Goal: Task Accomplishment & Management: Manage account settings

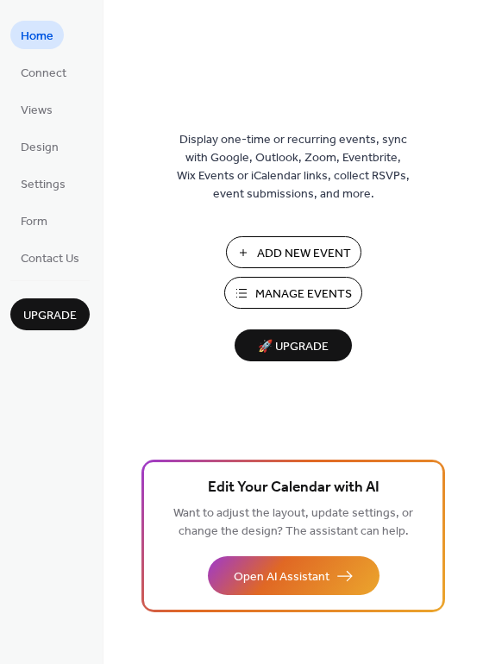
click at [294, 298] on span "Manage Events" at bounding box center [303, 295] width 97 height 18
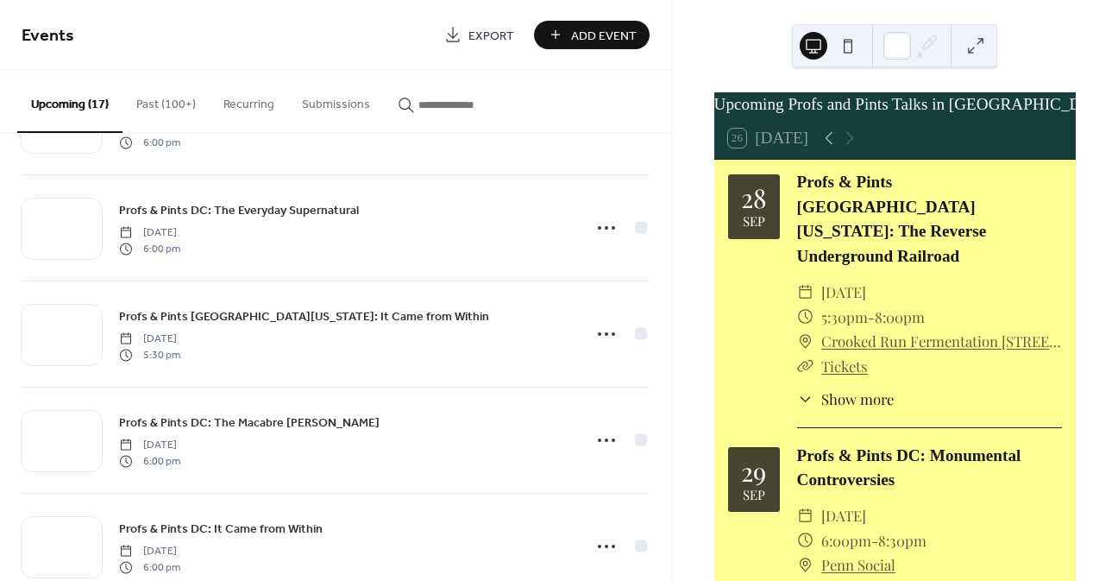
scroll to position [518, 0]
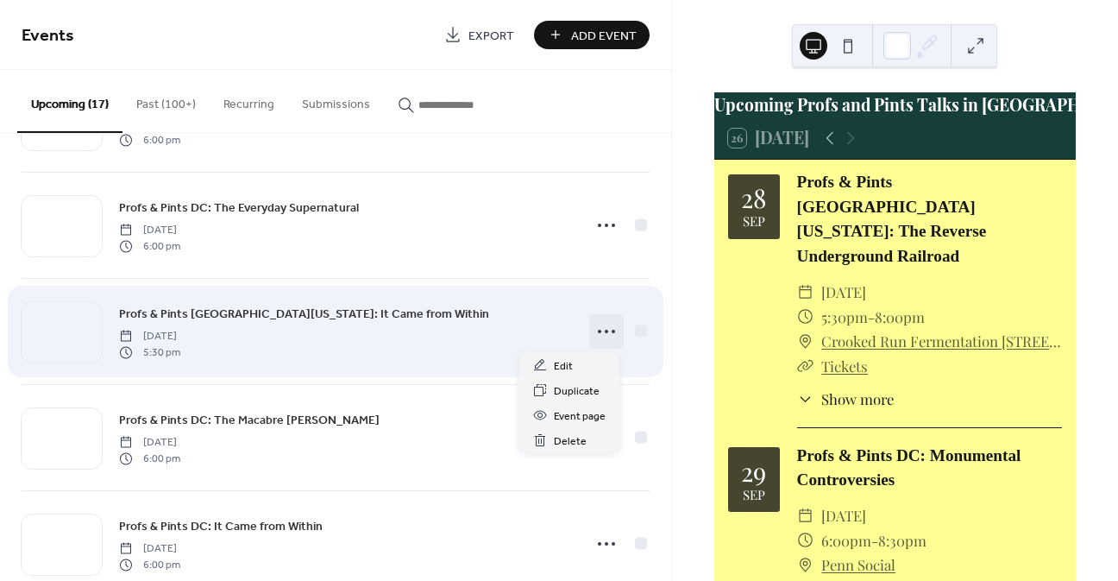
click at [605, 331] on circle at bounding box center [606, 331] width 3 height 3
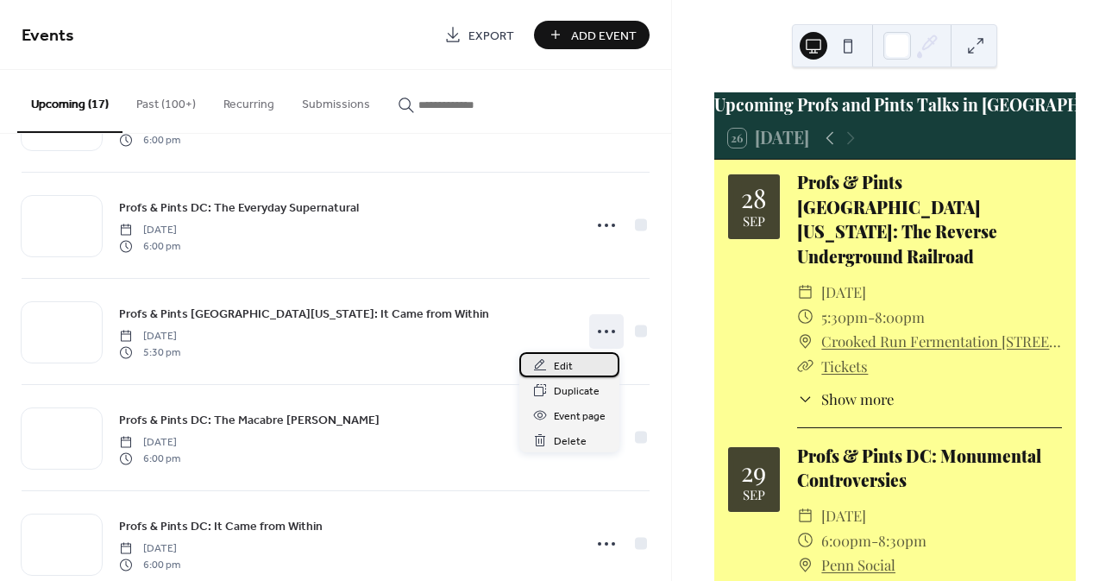
click at [579, 361] on div "Edit" at bounding box center [569, 364] width 100 height 25
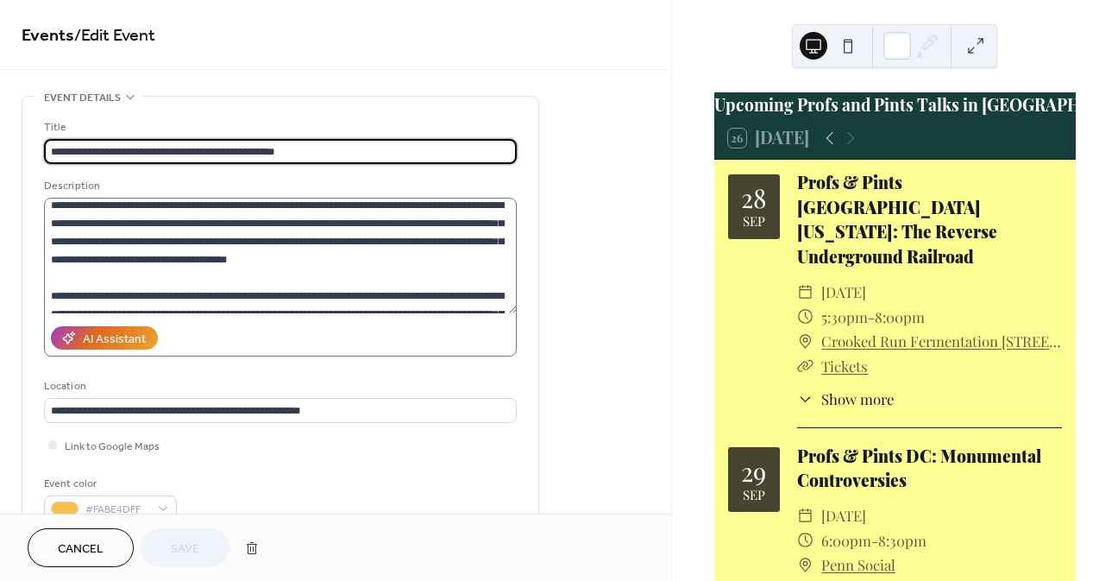
scroll to position [173, 0]
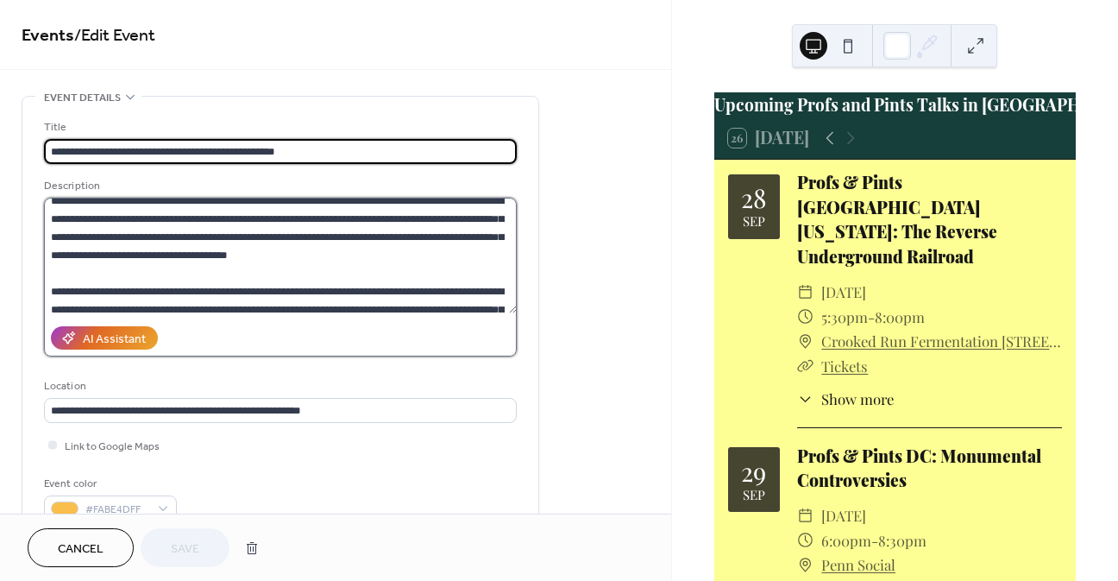
click at [429, 240] on textarea at bounding box center [280, 256] width 473 height 116
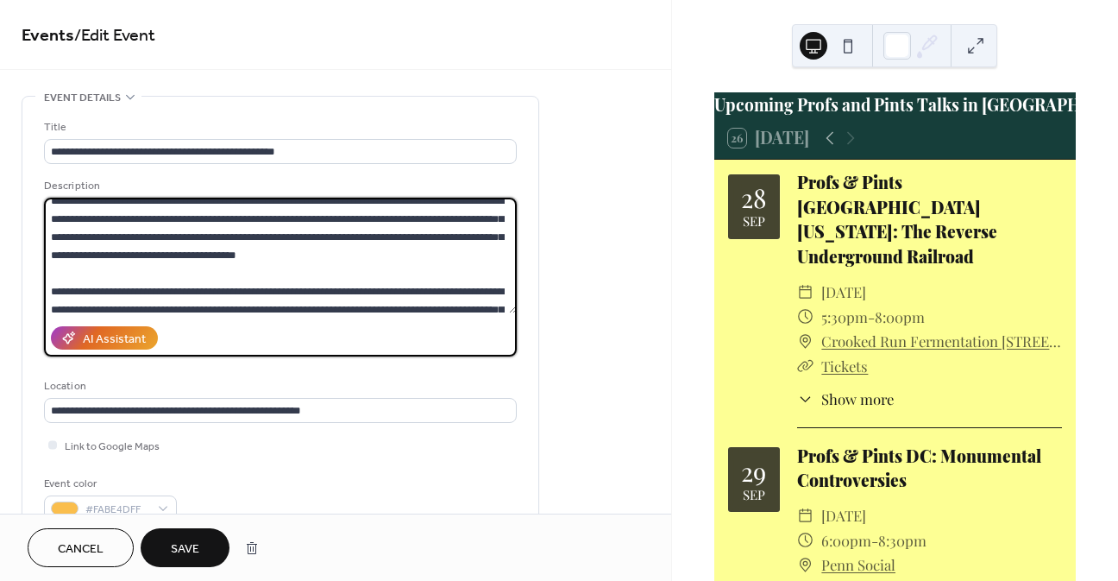
type textarea "**********"
click at [194, 542] on span "Save" at bounding box center [185, 549] width 28 height 18
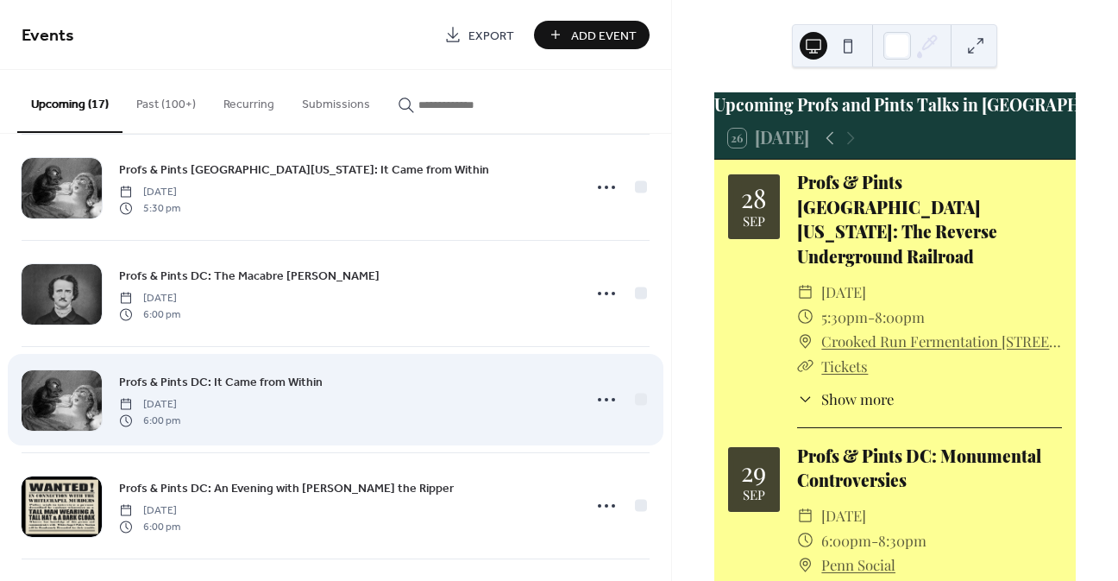
scroll to position [690, 0]
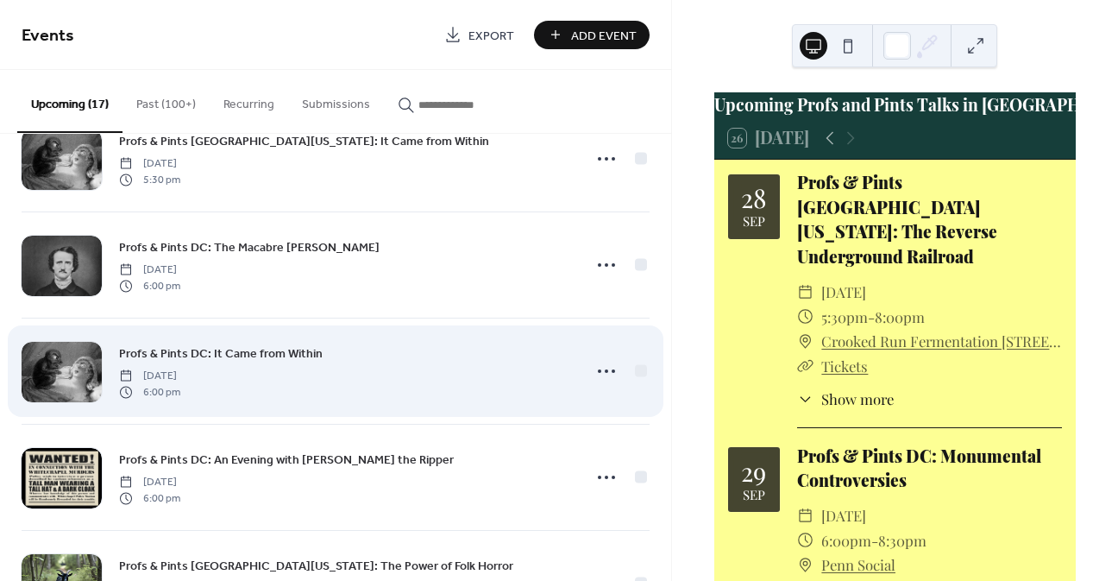
click at [298, 345] on span "Profs & Pints DC: It Came from Within" at bounding box center [221, 354] width 204 height 18
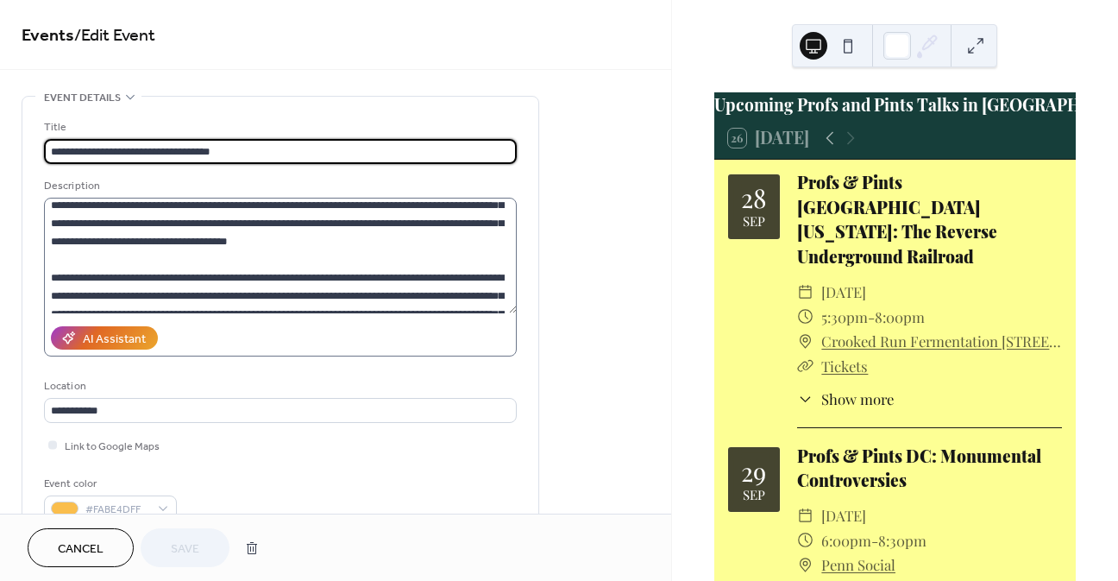
scroll to position [173, 0]
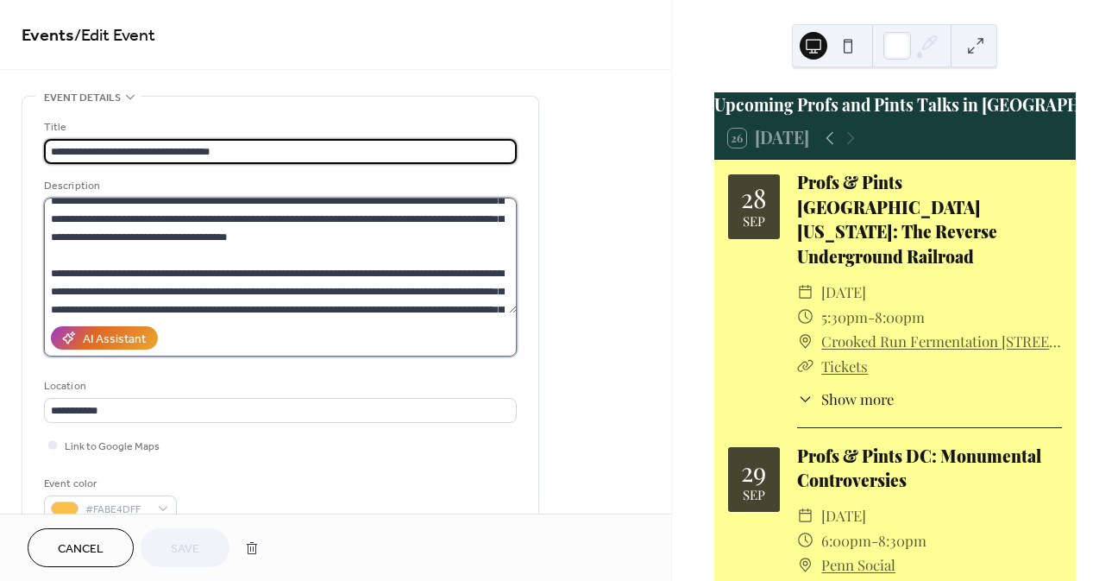
click at [430, 235] on textarea at bounding box center [280, 256] width 473 height 116
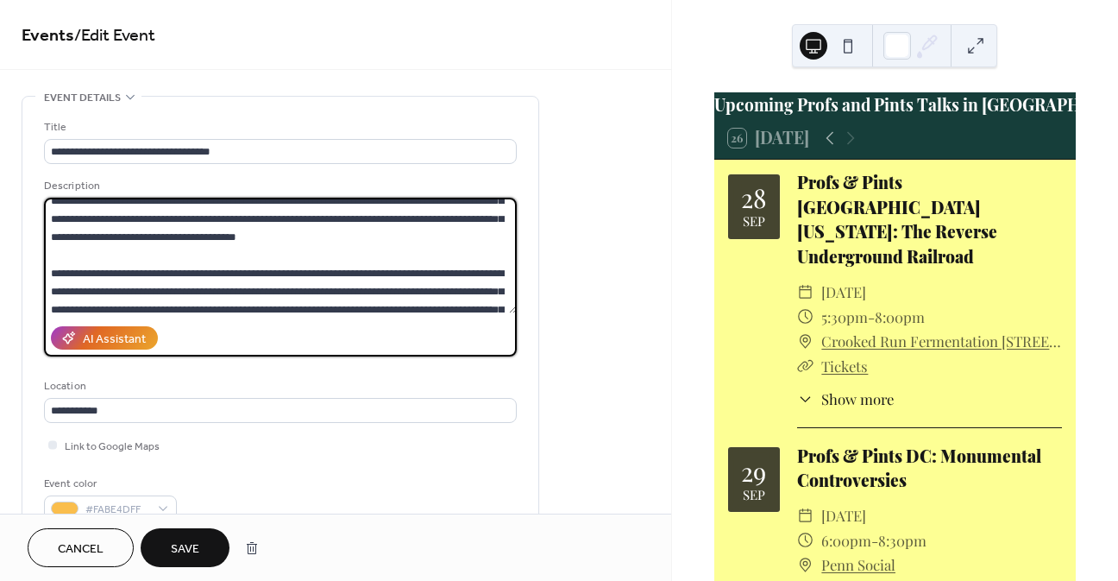
type textarea "**********"
click at [169, 542] on button "Save" at bounding box center [185, 547] width 89 height 39
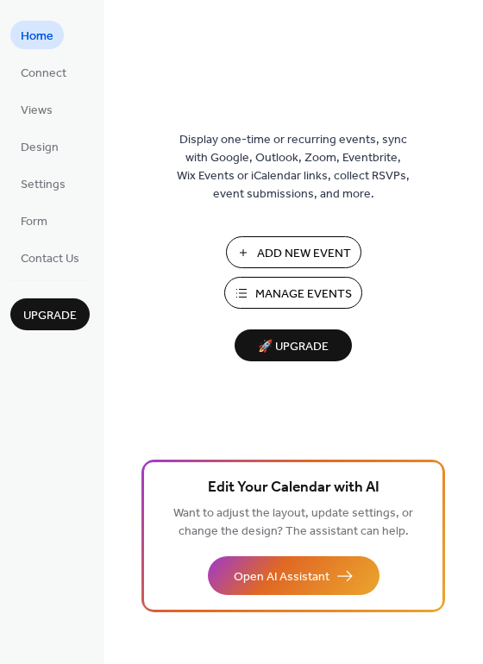
click at [273, 286] on span "Manage Events" at bounding box center [303, 295] width 97 height 18
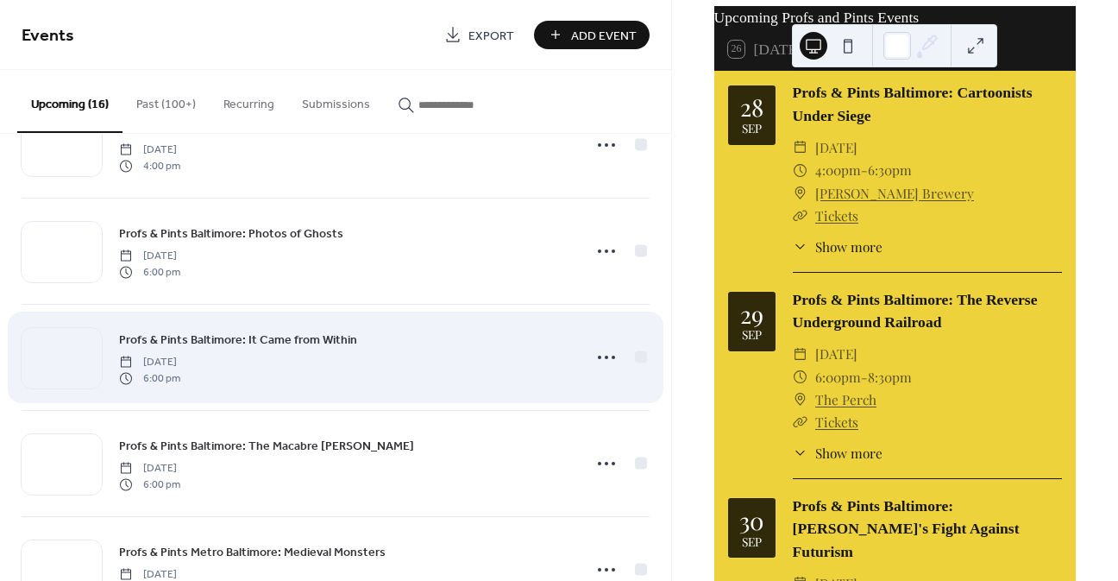
scroll to position [431, 0]
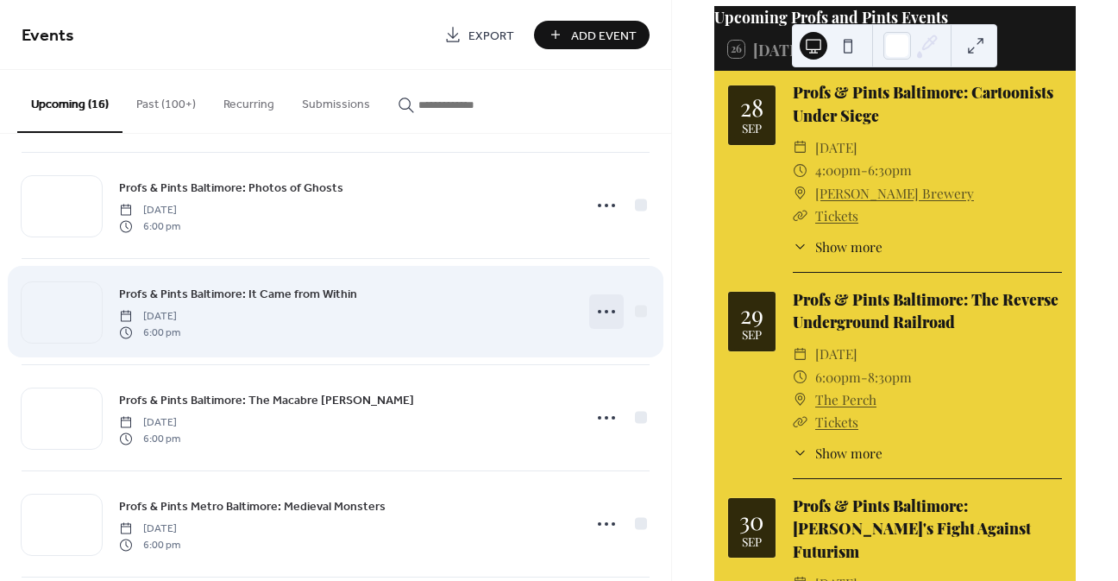
click at [600, 315] on icon at bounding box center [607, 312] width 28 height 28
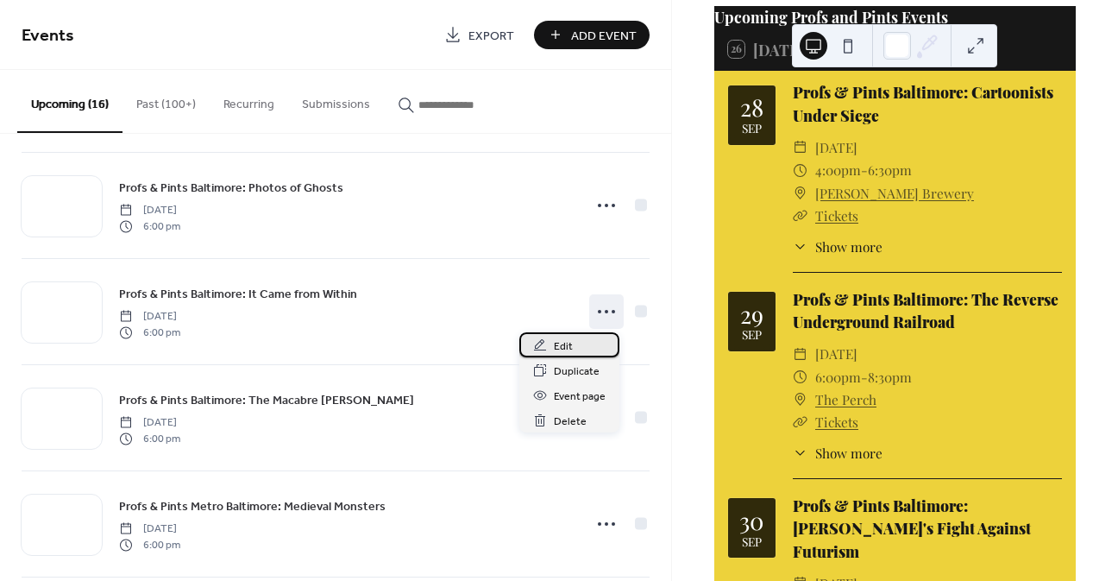
click at [570, 341] on span "Edit" at bounding box center [563, 346] width 19 height 18
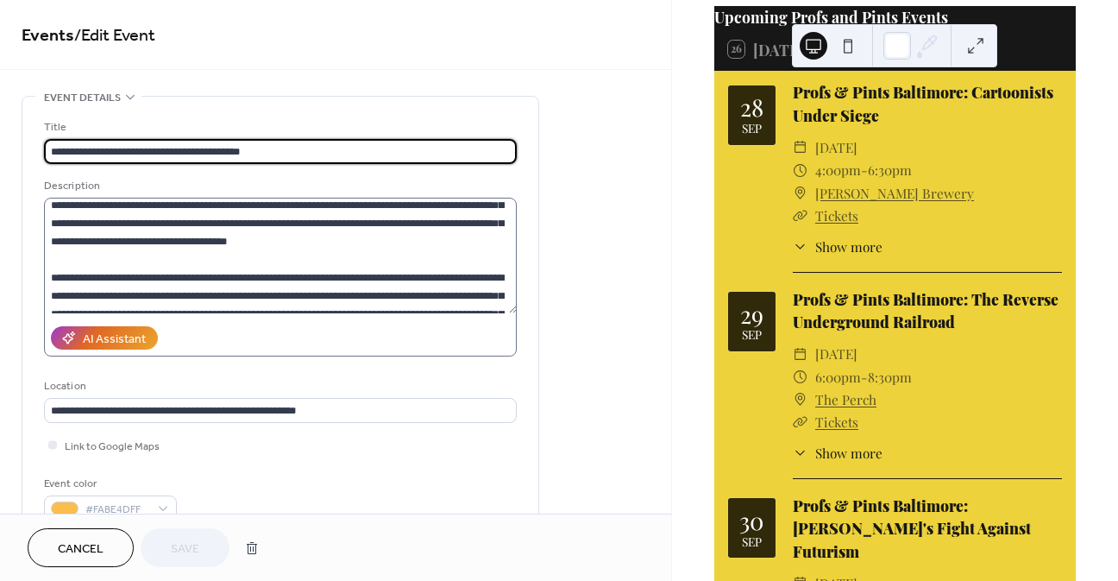
scroll to position [173, 0]
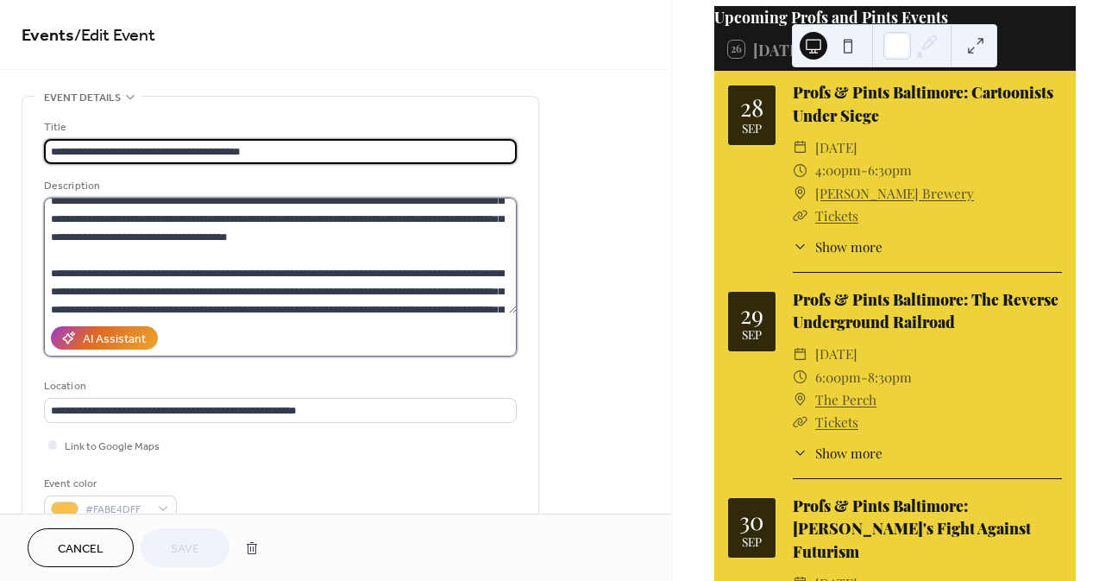
click at [431, 237] on textarea at bounding box center [280, 256] width 473 height 116
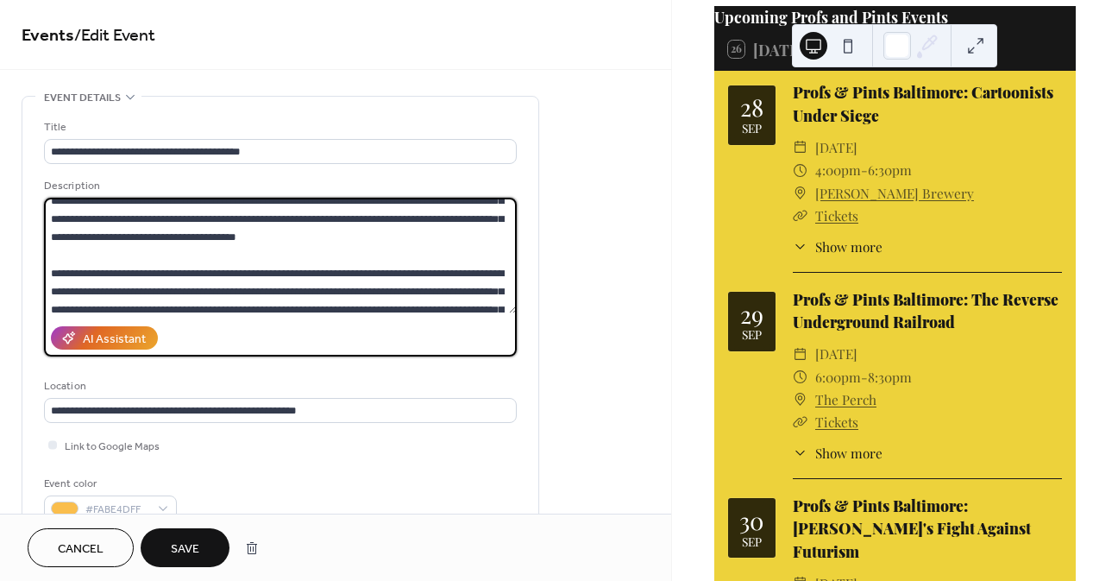
type textarea "**********"
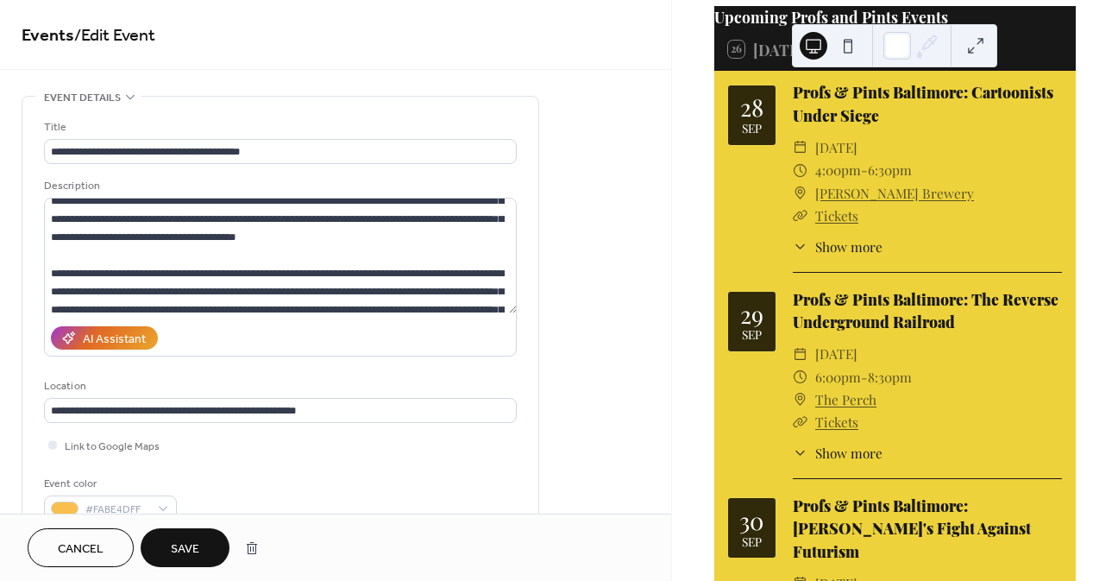
click at [204, 542] on button "Save" at bounding box center [185, 547] width 89 height 39
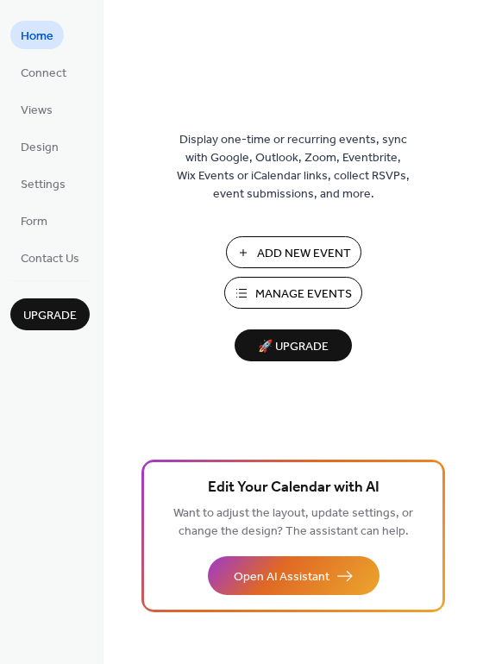
click at [288, 296] on span "Manage Events" at bounding box center [303, 295] width 97 height 18
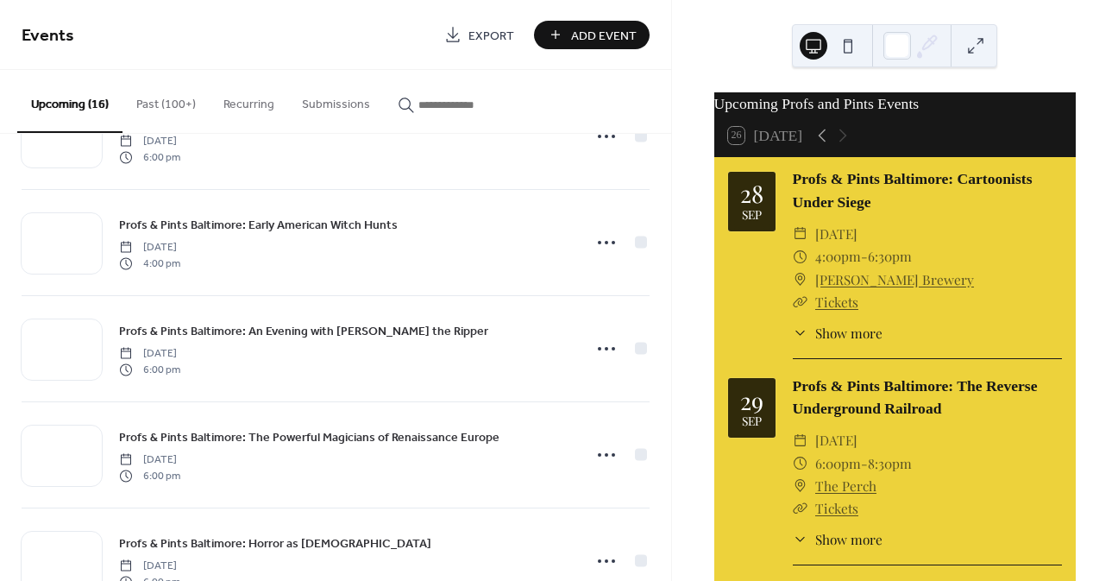
scroll to position [863, 0]
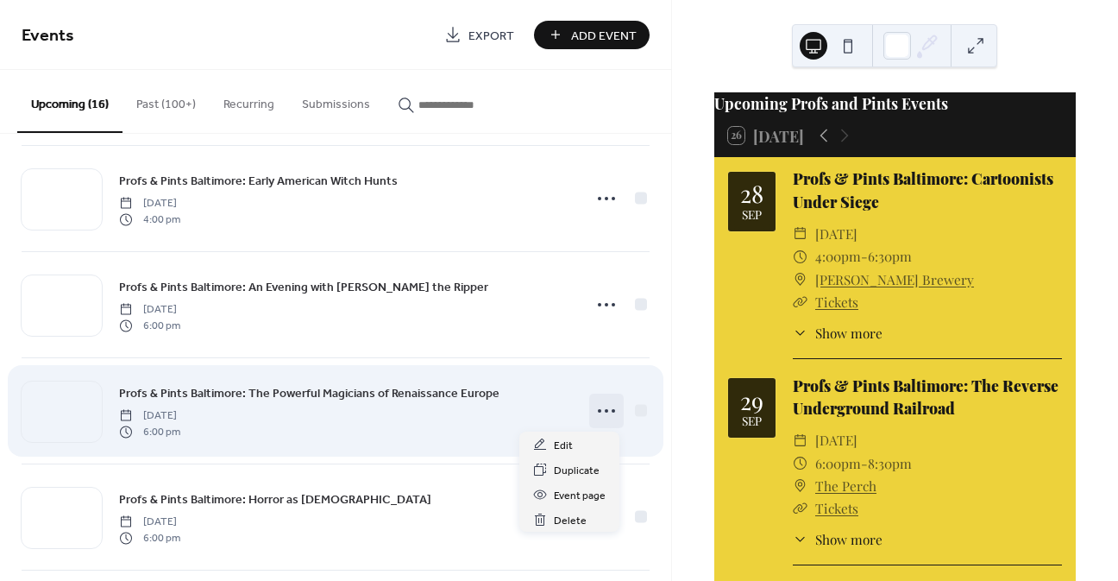
click at [613, 410] on icon at bounding box center [607, 411] width 28 height 28
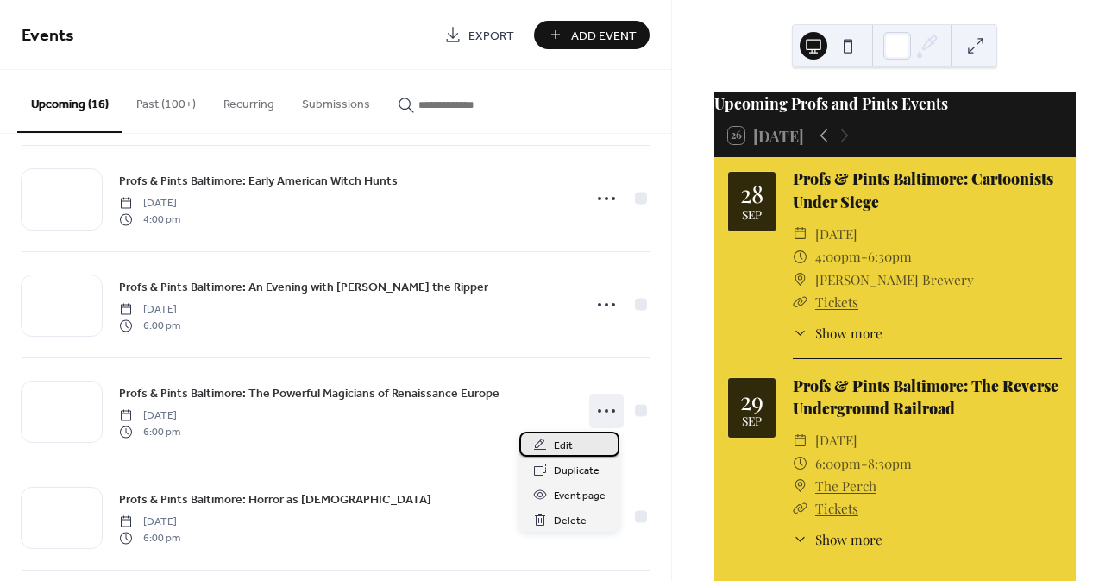
click at [575, 449] on div "Edit" at bounding box center [569, 443] width 100 height 25
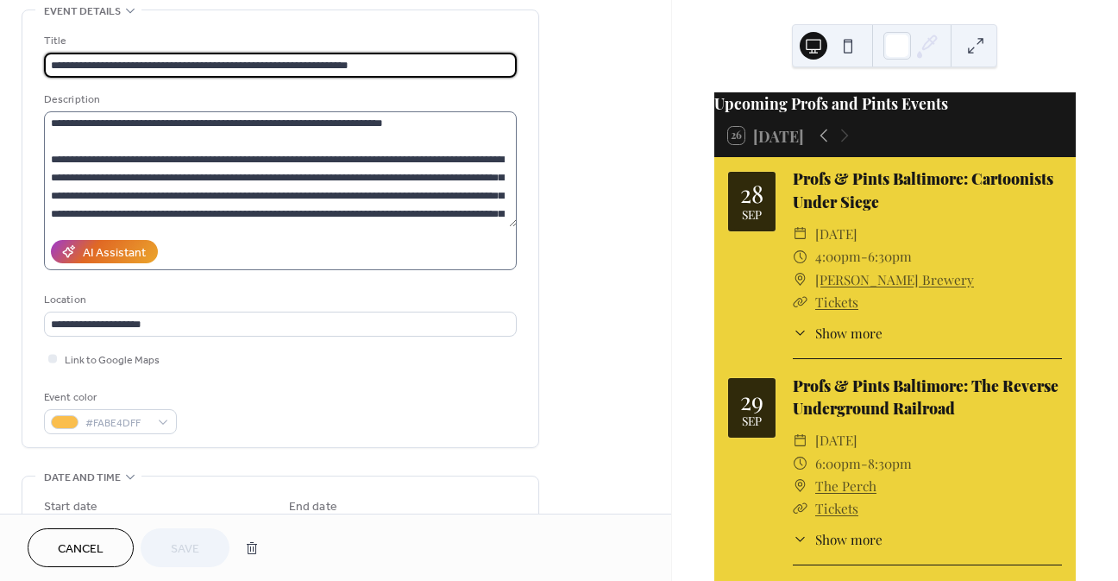
scroll to position [259, 0]
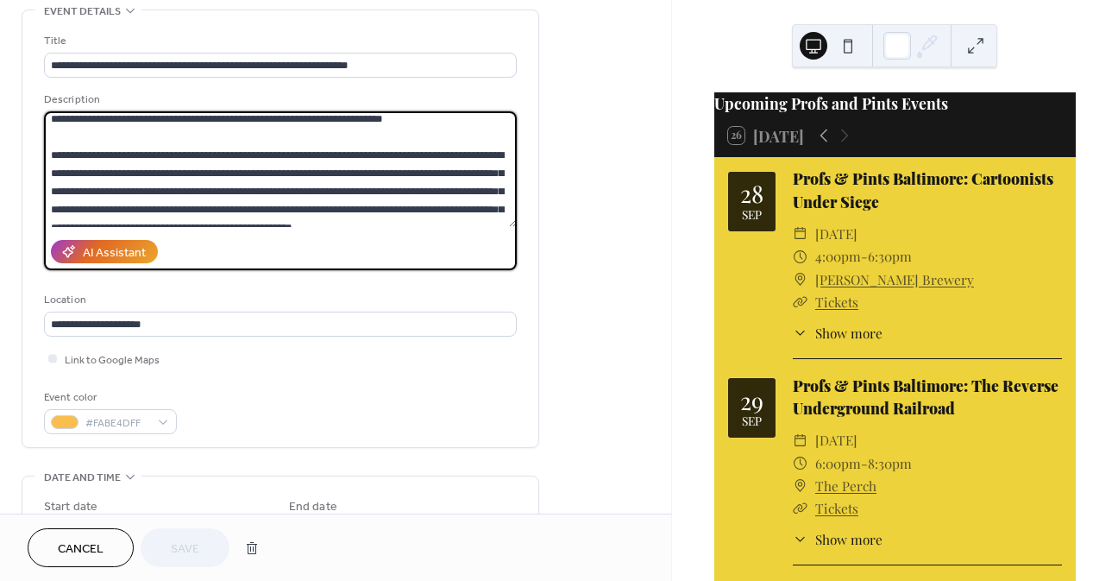
click at [430, 185] on textarea at bounding box center [280, 169] width 473 height 116
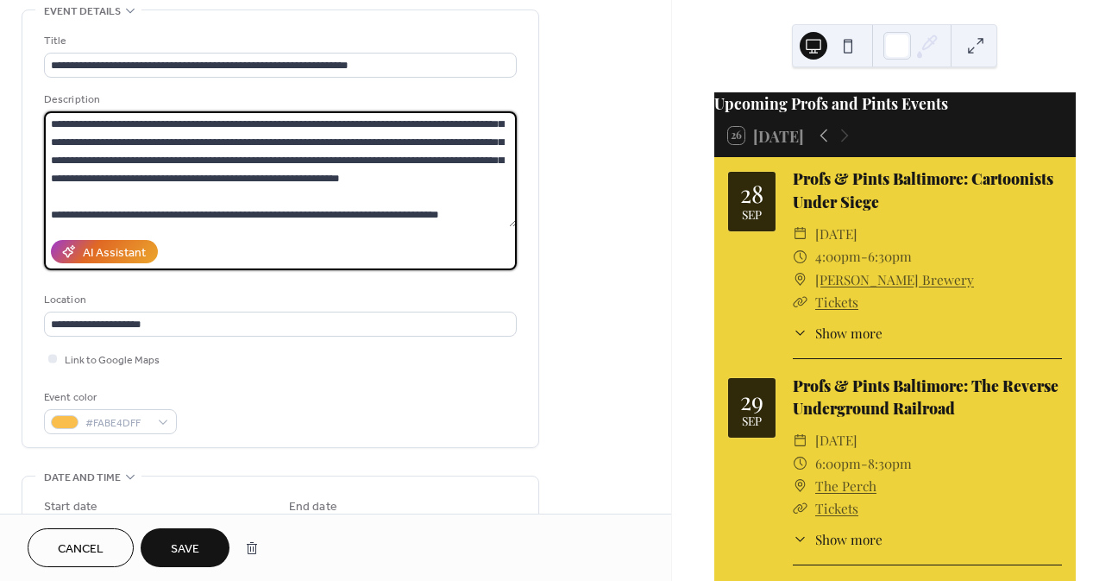
scroll to position [852, 0]
click at [261, 143] on textarea at bounding box center [280, 169] width 473 height 116
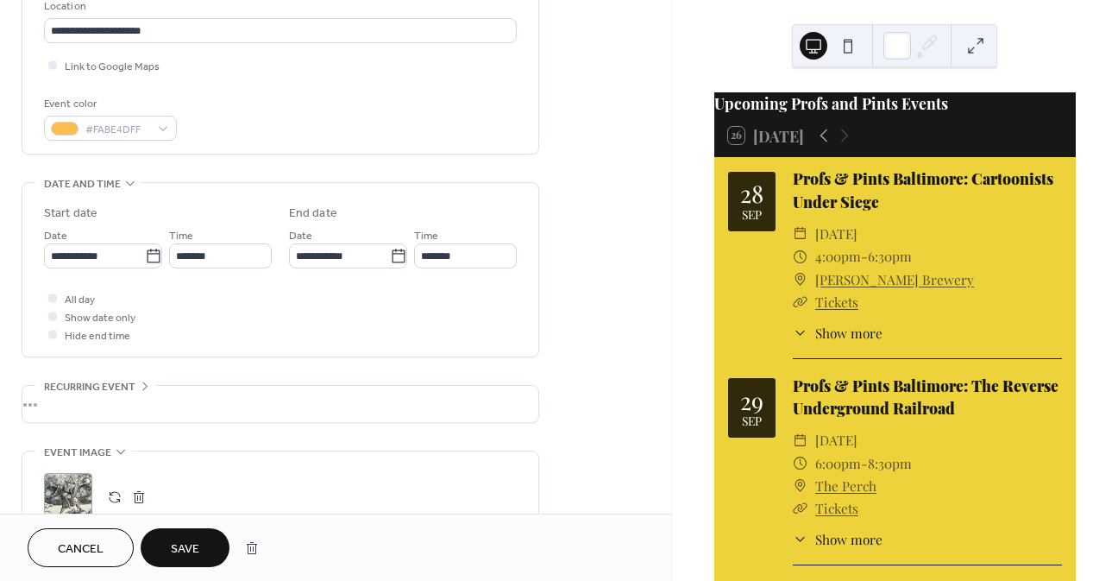
scroll to position [431, 0]
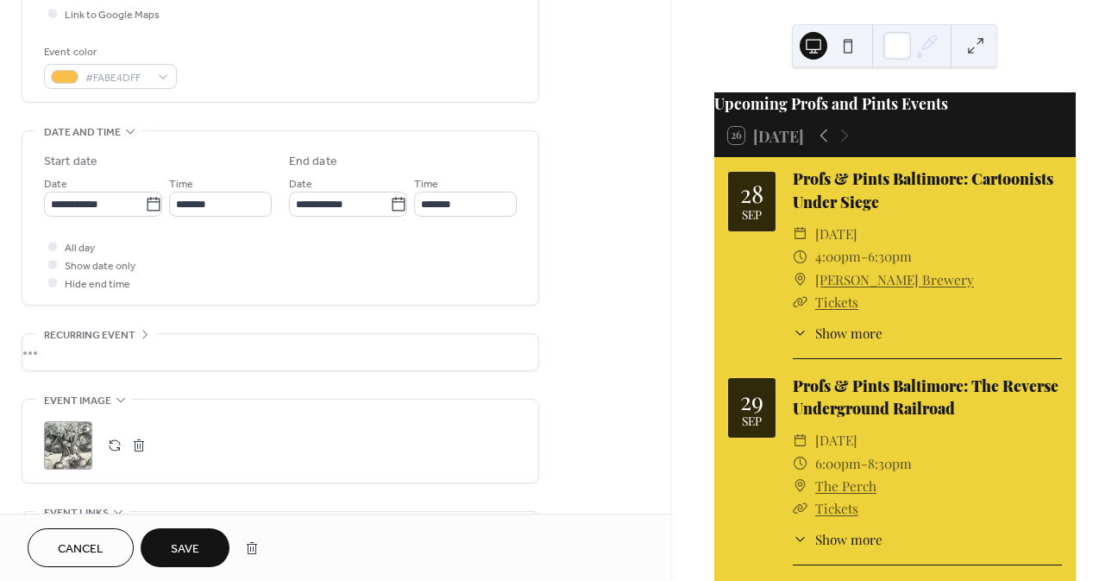
type textarea "**********"
click at [188, 551] on span "Save" at bounding box center [185, 549] width 28 height 18
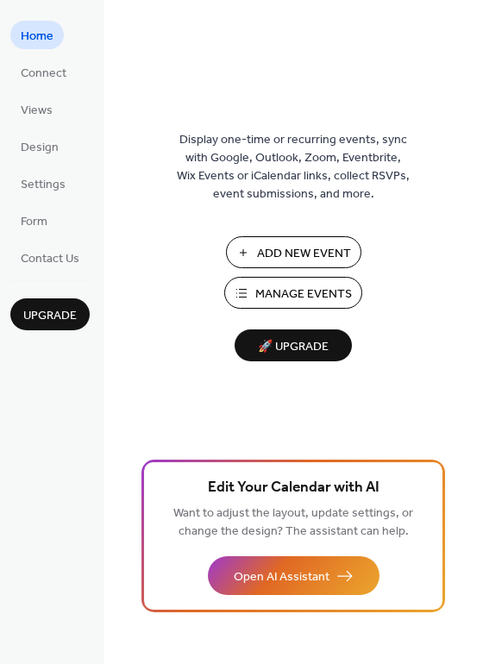
click at [337, 295] on span "Manage Events" at bounding box center [303, 295] width 97 height 18
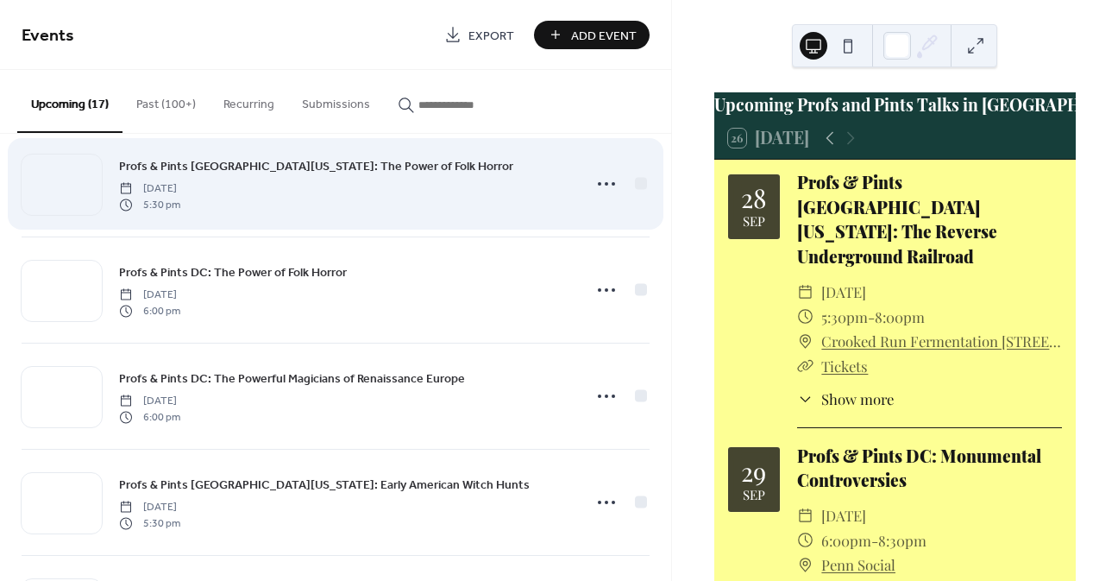
scroll to position [1122, 0]
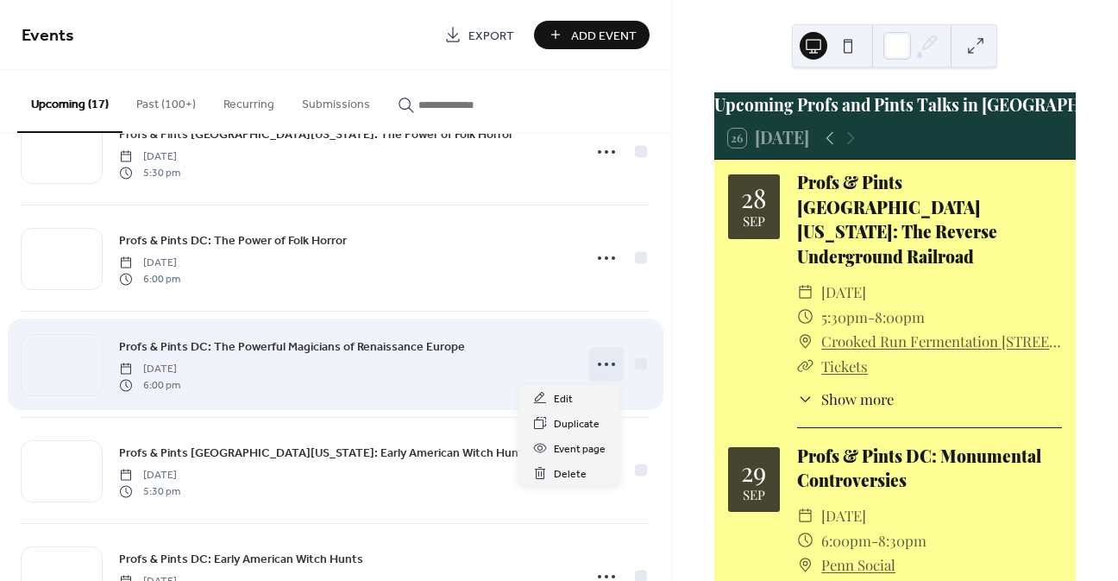
click at [598, 356] on icon at bounding box center [607, 364] width 28 height 28
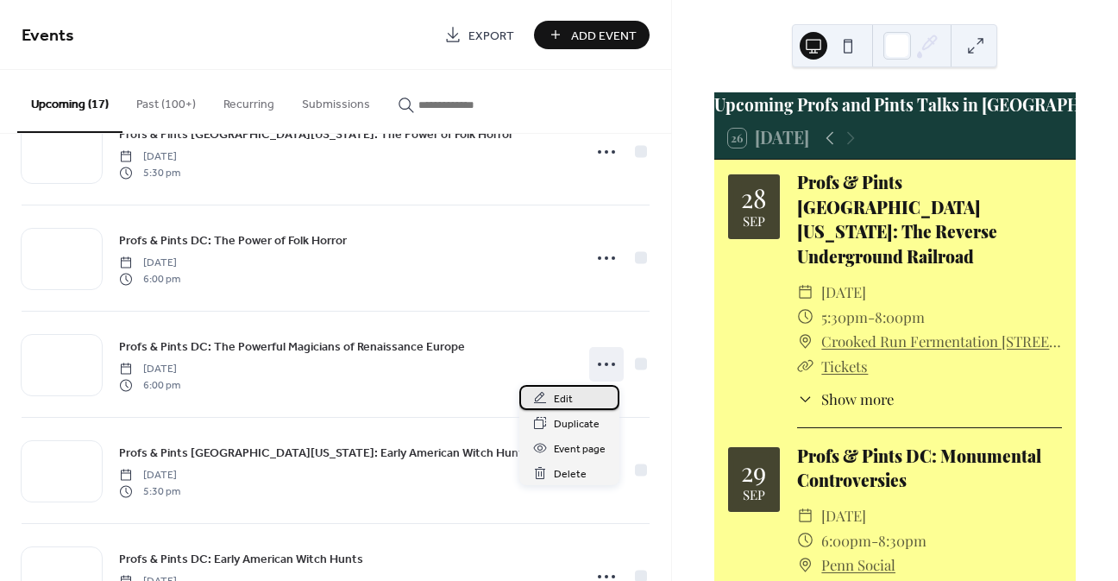
click at [579, 397] on div "Edit" at bounding box center [569, 397] width 100 height 25
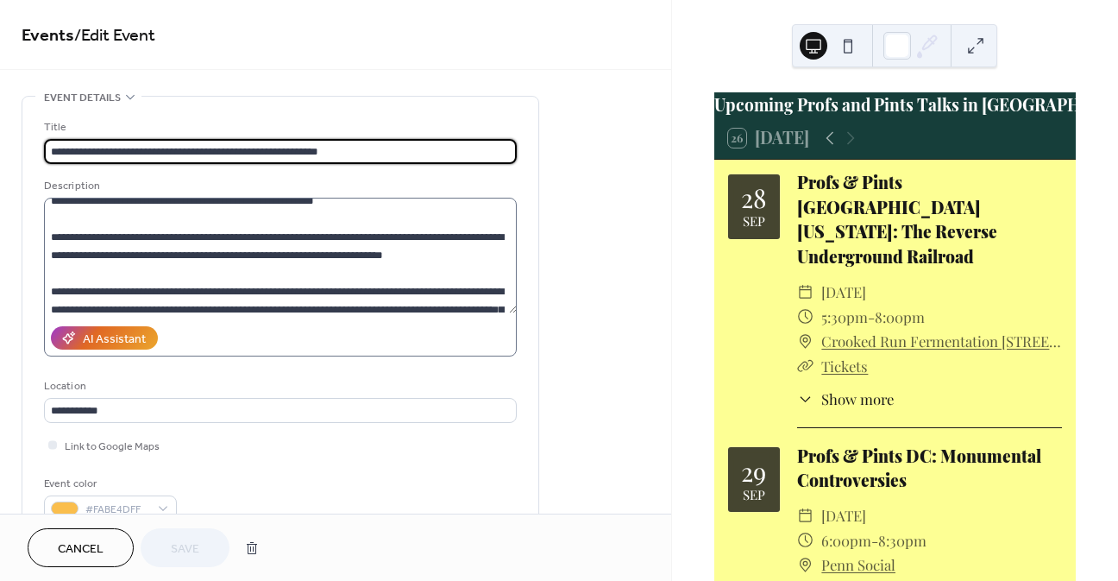
scroll to position [259, 0]
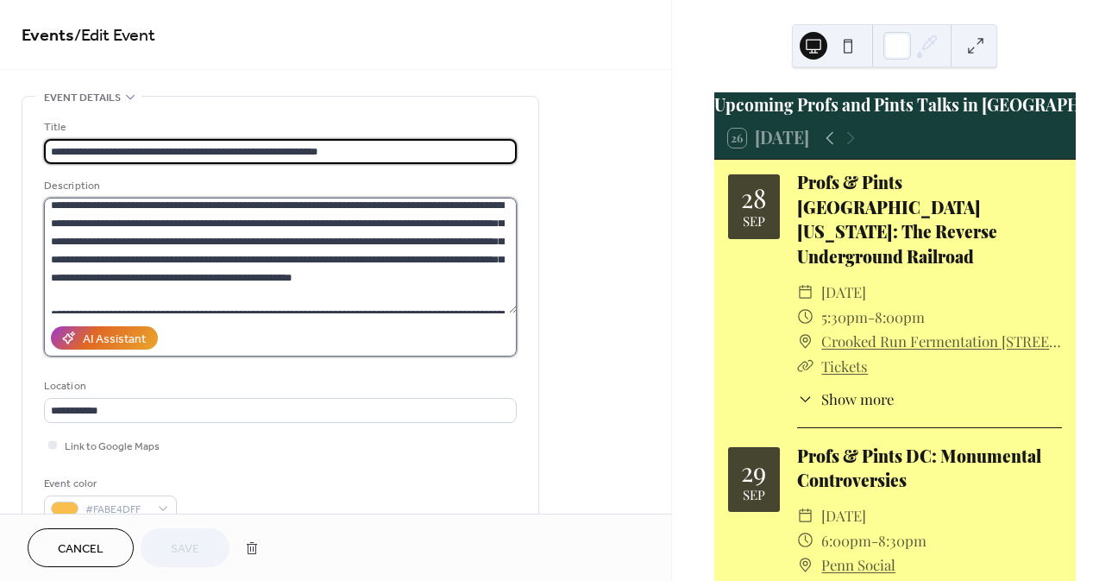
click at [447, 241] on textarea at bounding box center [280, 256] width 473 height 116
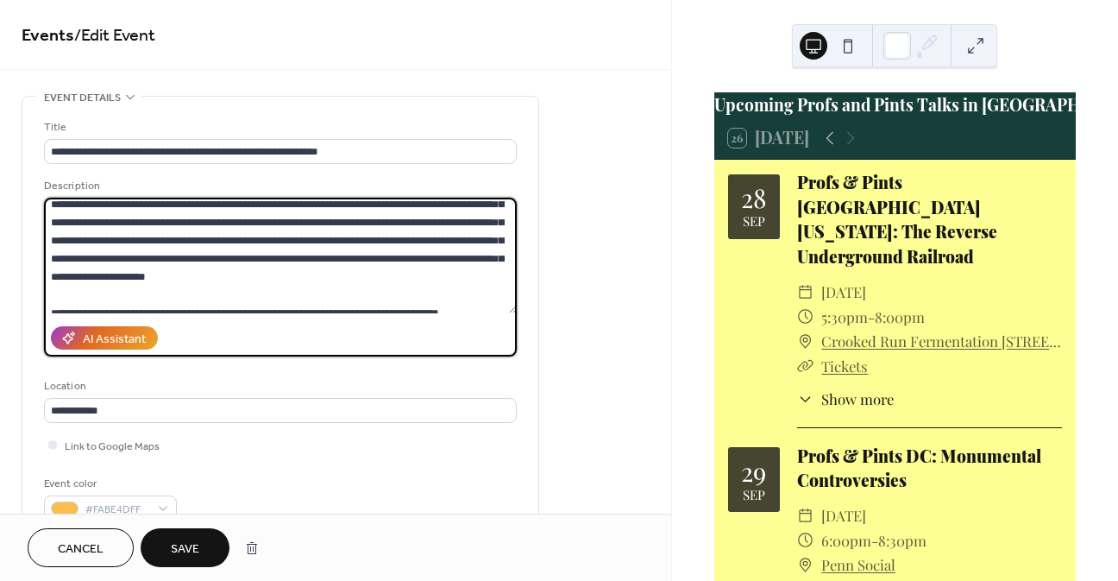
scroll to position [776, 0]
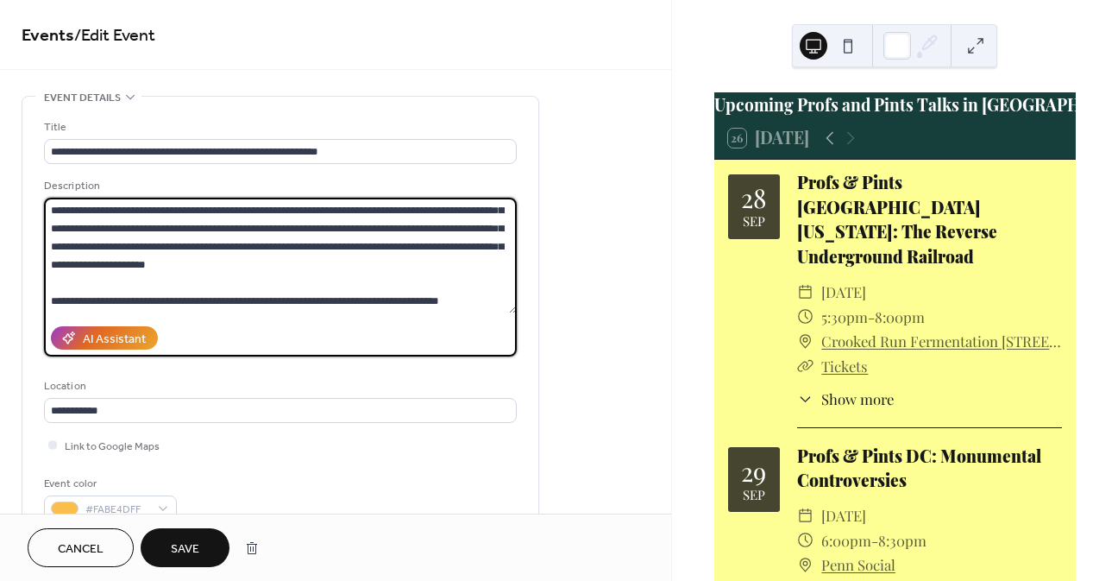
click at [269, 267] on textarea at bounding box center [280, 256] width 473 height 116
type textarea "**********"
click at [166, 544] on button "Save" at bounding box center [185, 547] width 89 height 39
